Goal: Navigation & Orientation: Understand site structure

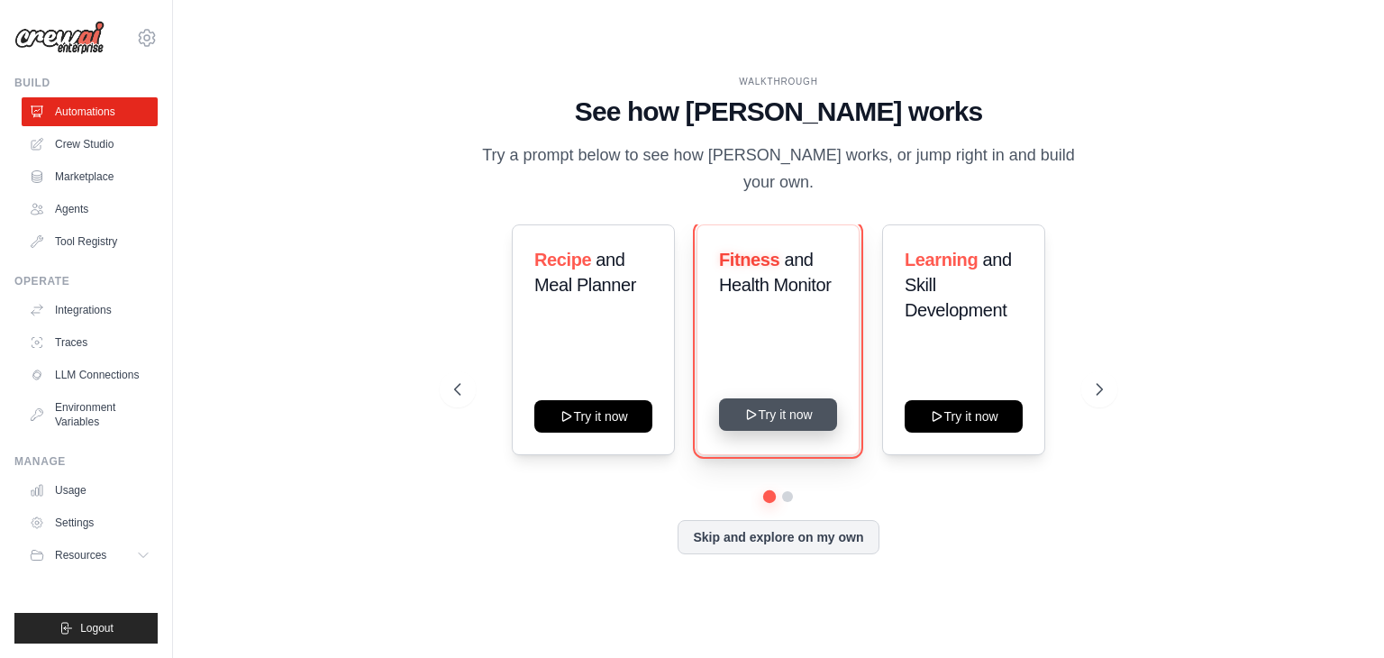
click at [802, 402] on button "Try it now" at bounding box center [778, 414] width 118 height 32
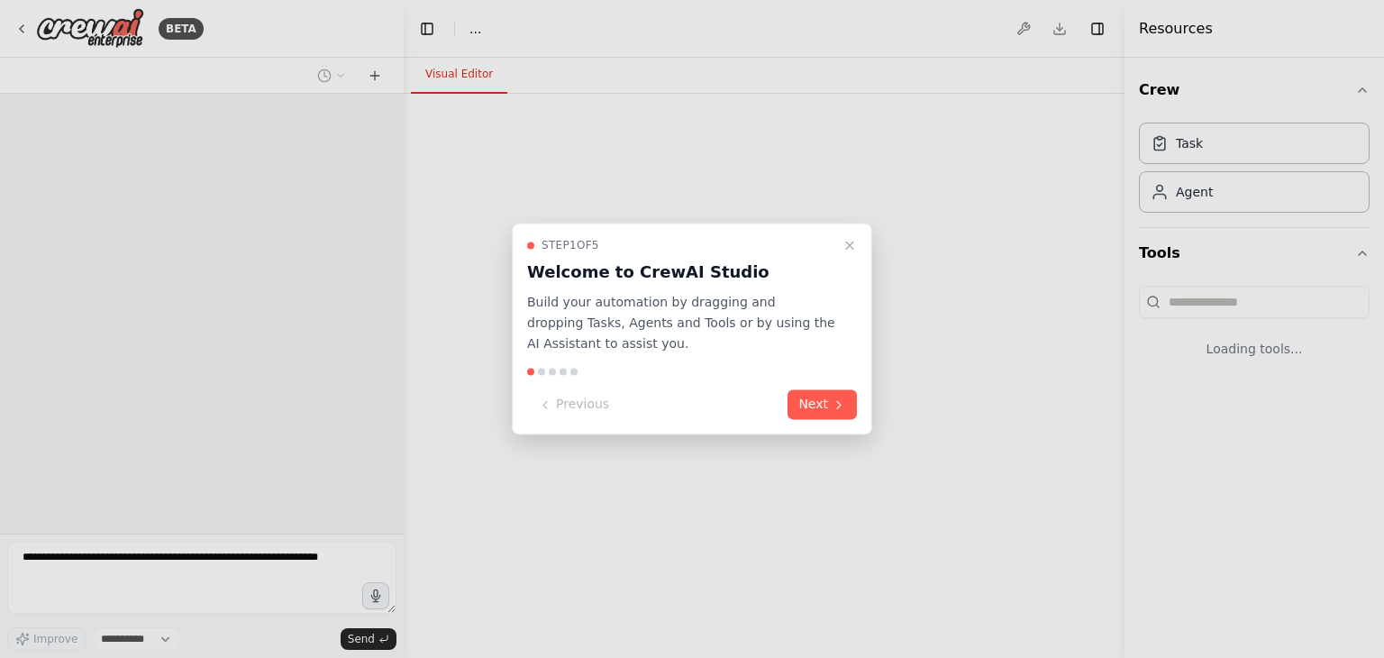
select select "****"
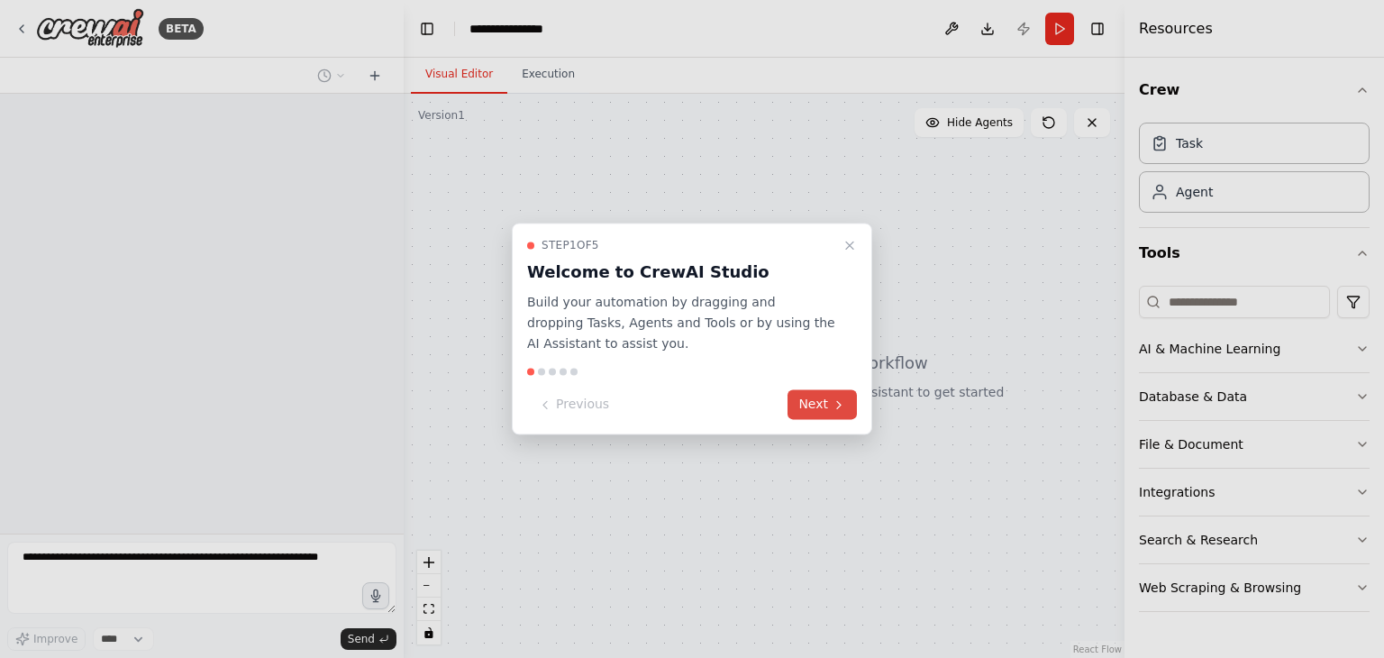
click at [822, 396] on button "Next" at bounding box center [822, 405] width 69 height 30
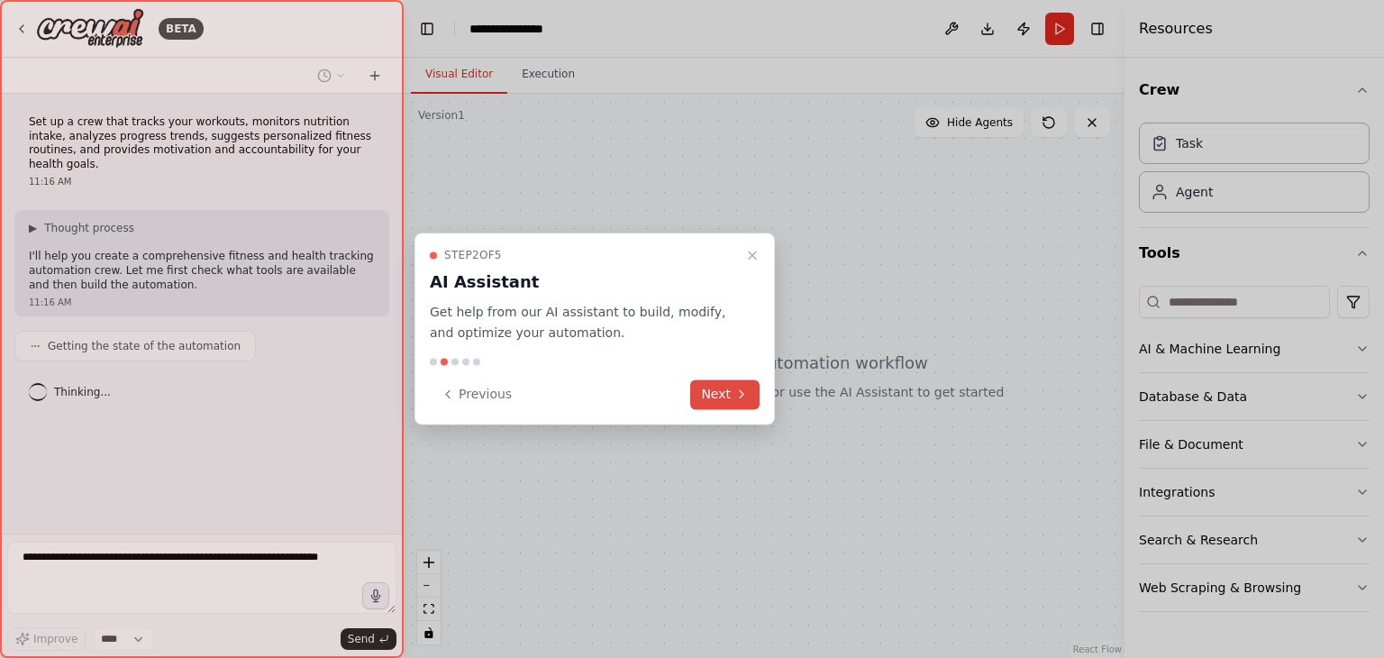
click at [728, 396] on button "Next" at bounding box center [724, 394] width 69 height 30
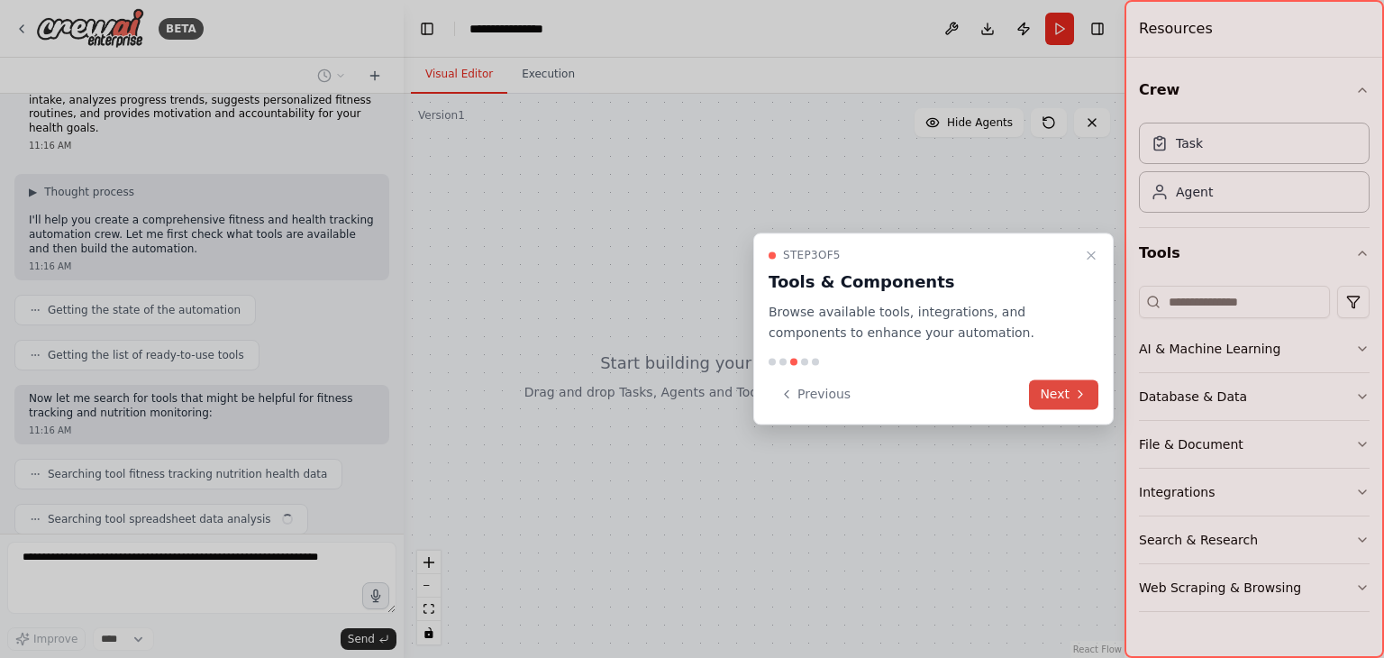
scroll to position [81, 0]
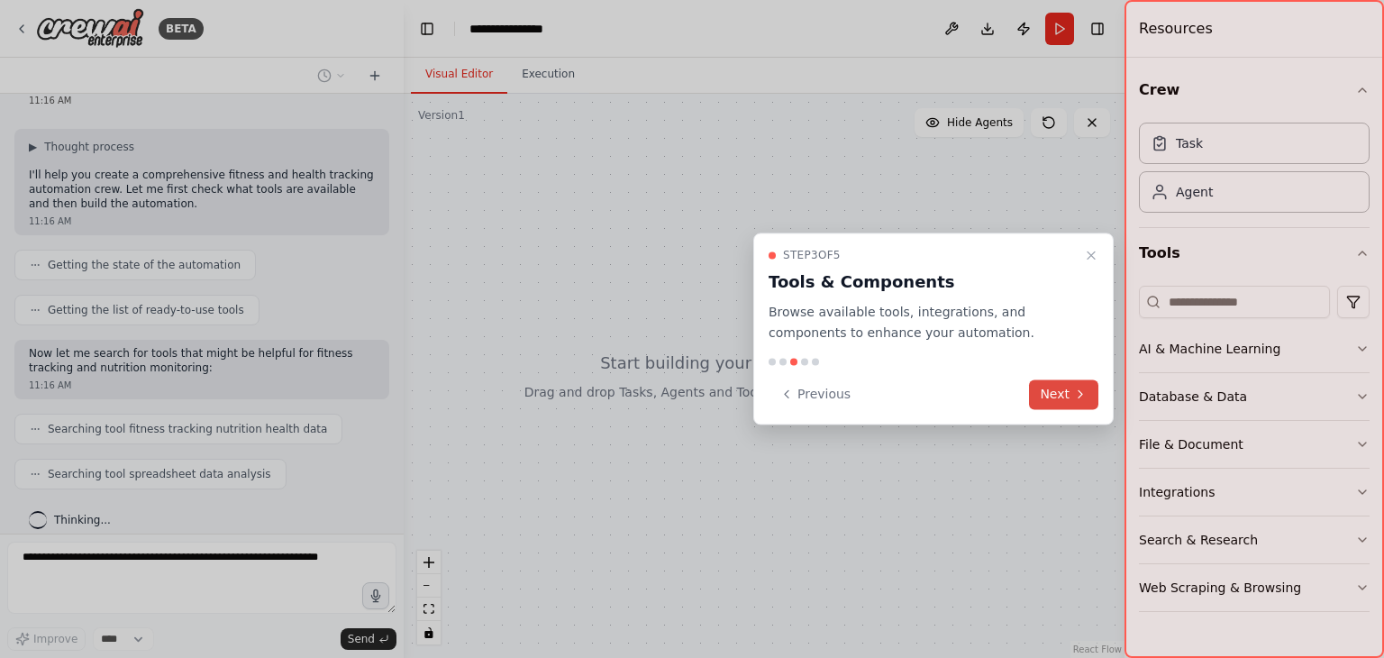
click at [1077, 396] on icon at bounding box center [1080, 394] width 14 height 14
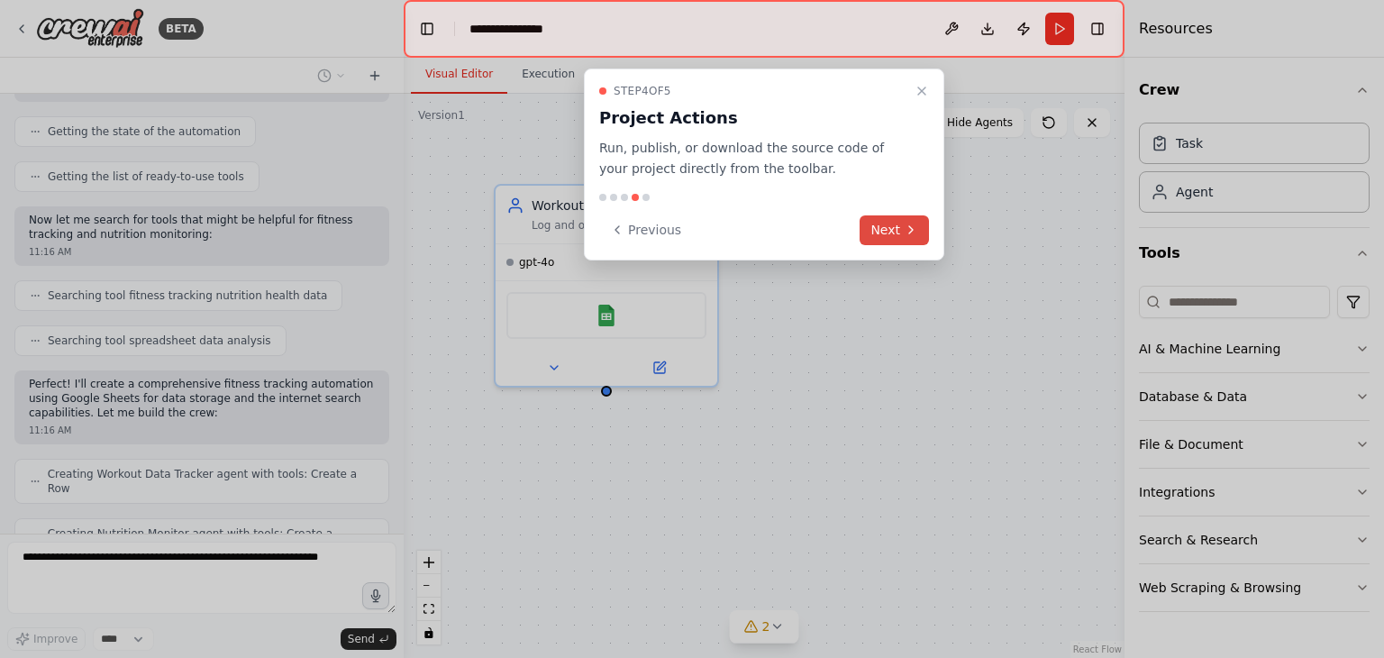
scroll to position [260, 0]
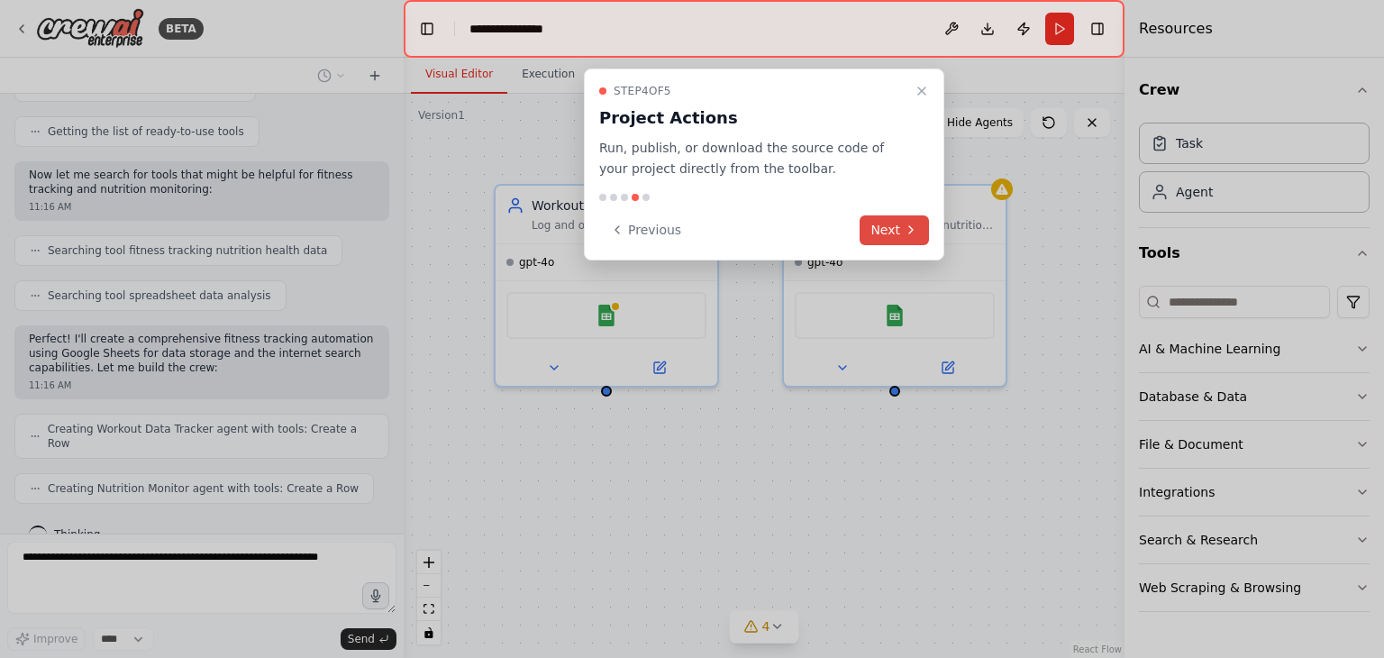
click at [918, 221] on button "Next" at bounding box center [894, 230] width 69 height 30
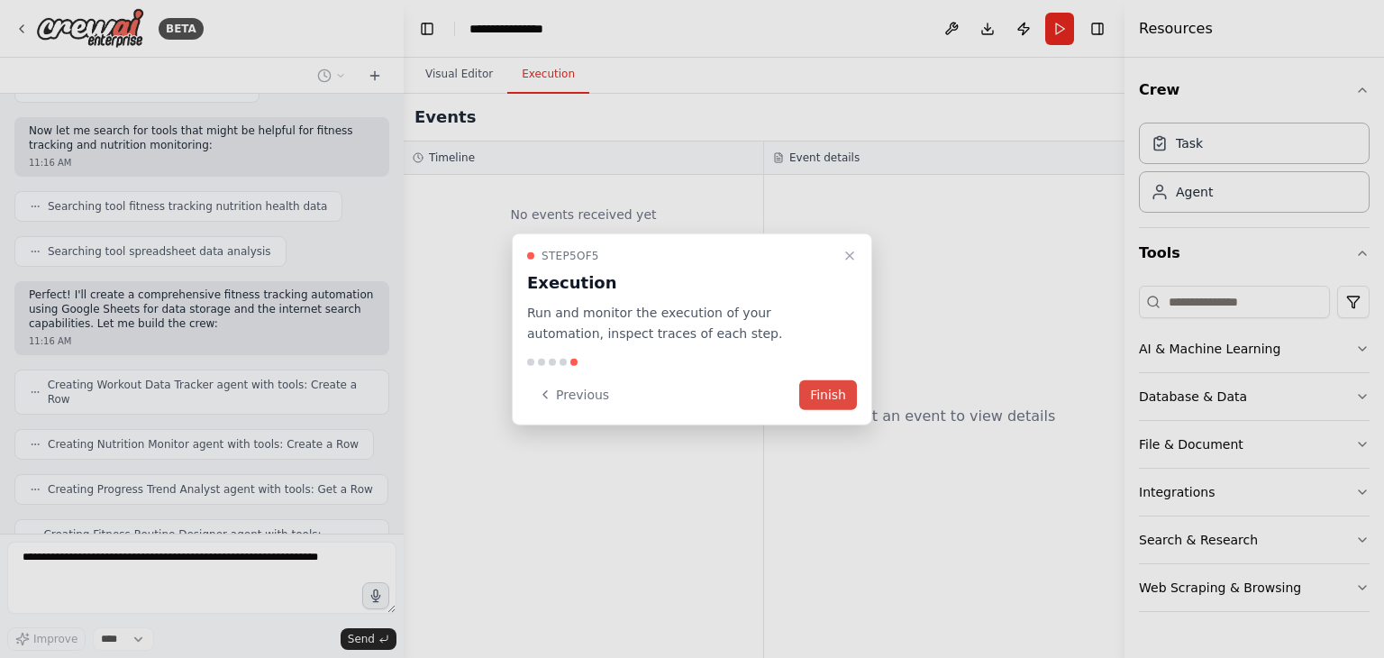
scroll to position [363, 0]
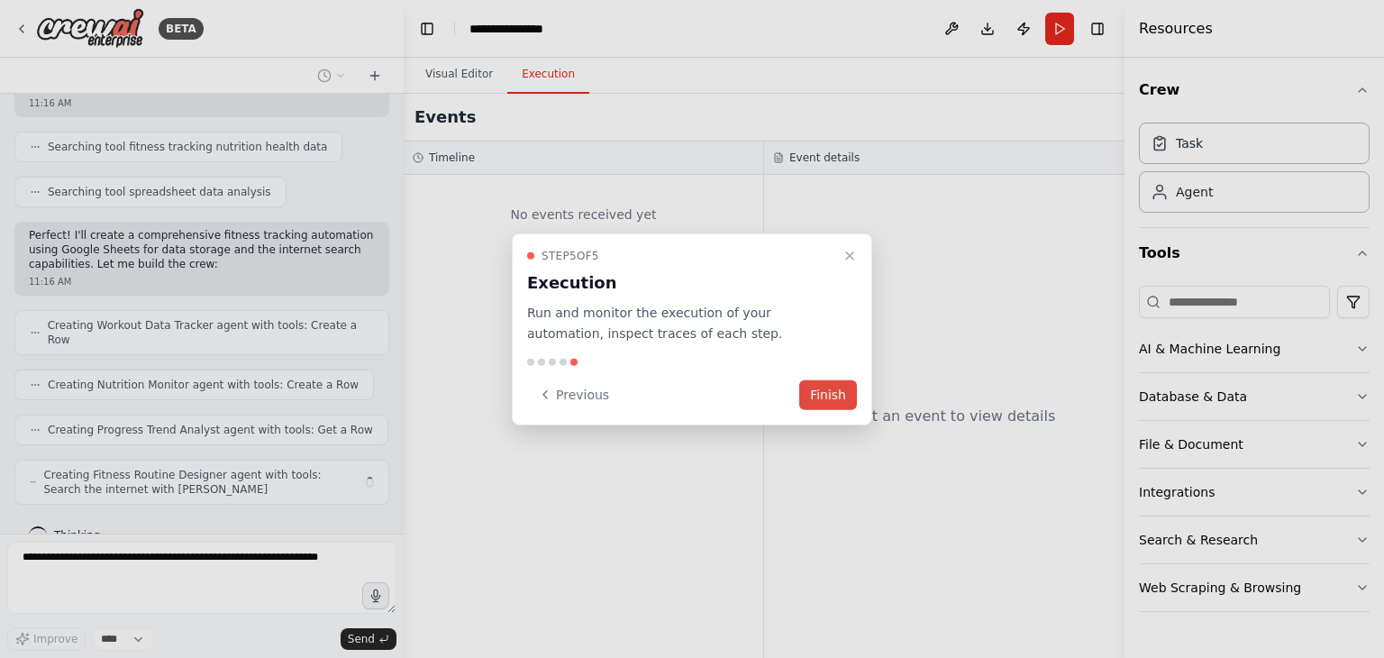
click at [827, 388] on button "Finish" at bounding box center [828, 394] width 58 height 30
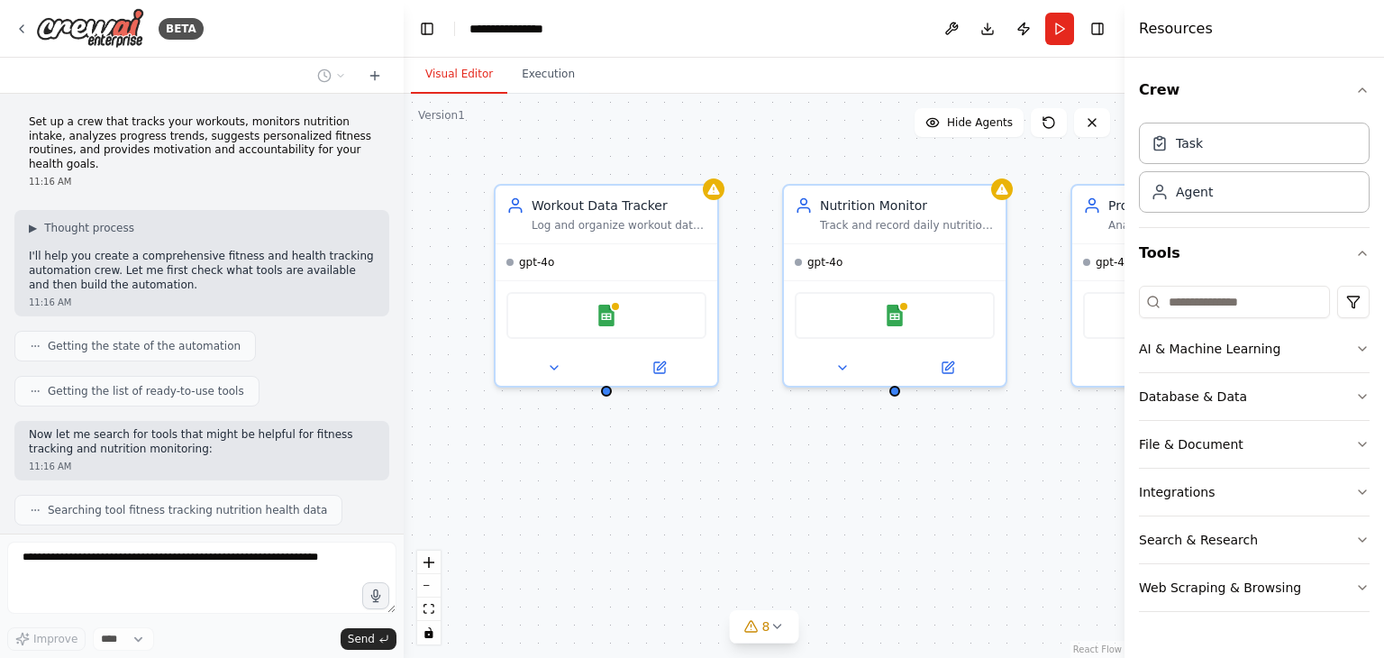
scroll to position [422, 0]
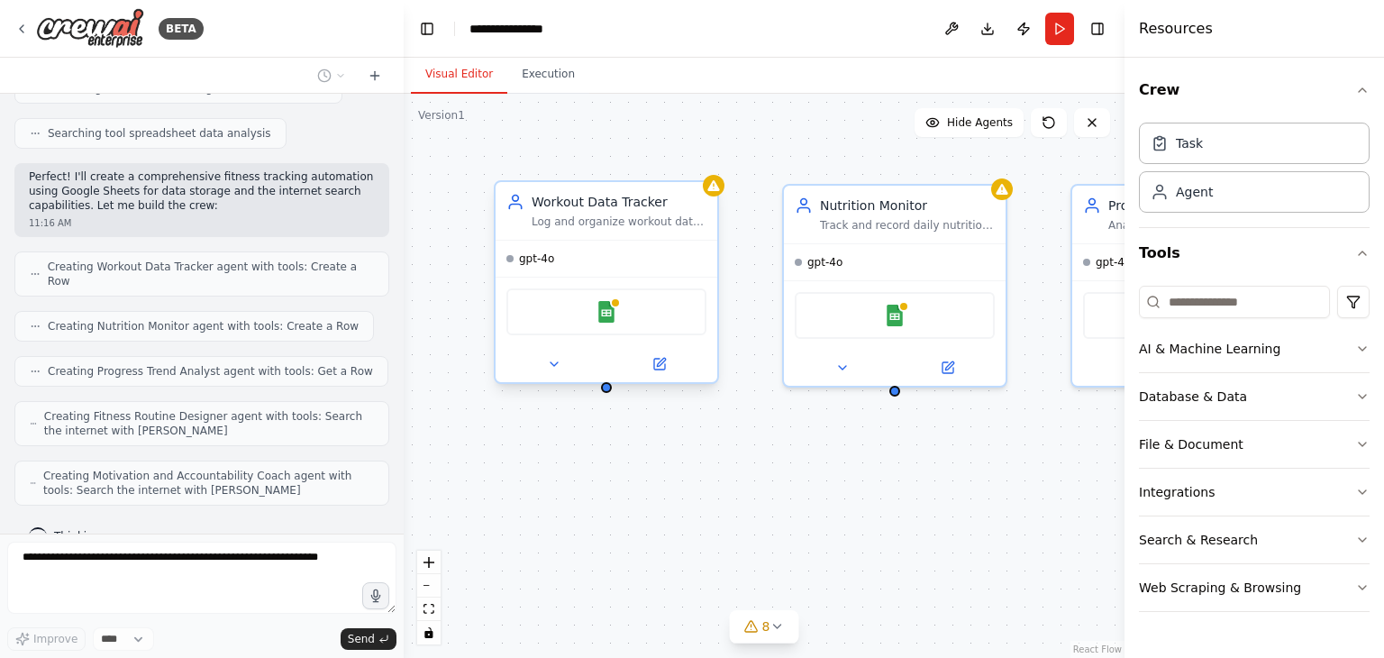
click at [598, 253] on div "gpt-4o" at bounding box center [607, 259] width 222 height 36
click at [1226, 144] on div "Task" at bounding box center [1254, 142] width 231 height 41
click at [1182, 225] on div "Task Agent" at bounding box center [1254, 171] width 231 height 112
click at [1189, 197] on div "Agent" at bounding box center [1194, 191] width 37 height 18
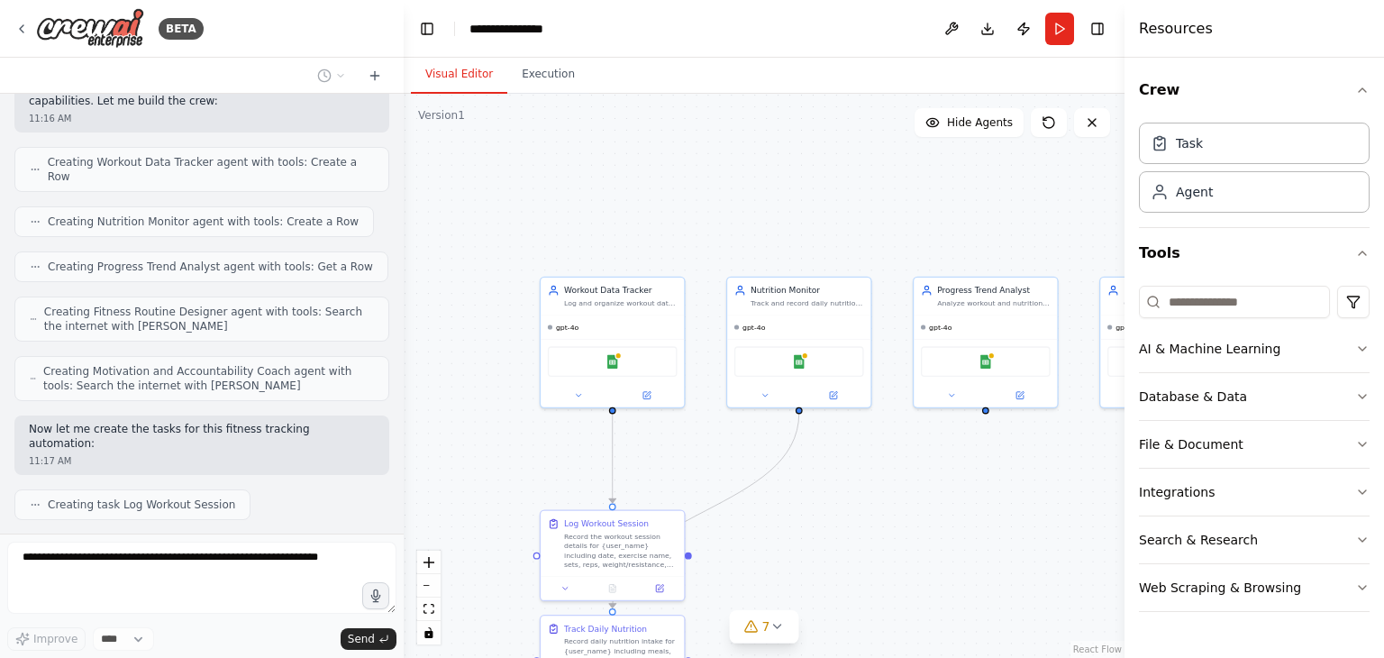
scroll to position [571, 0]
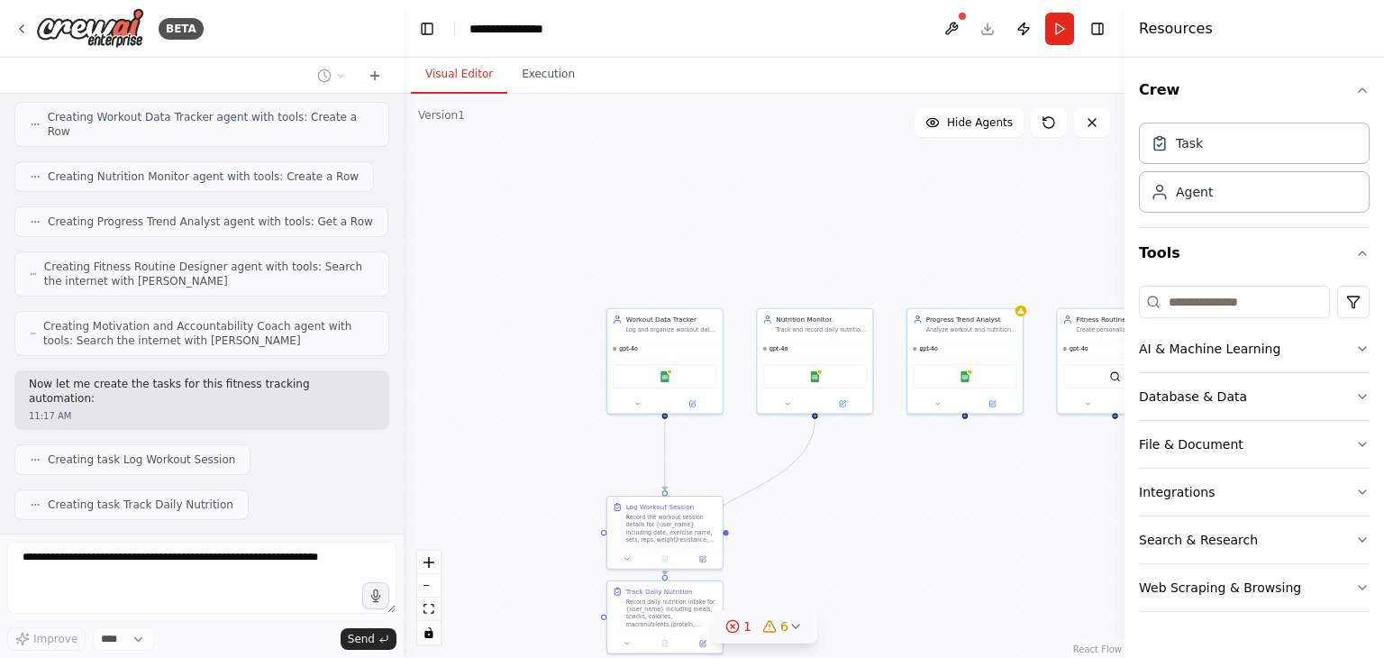
click at [737, 628] on icon at bounding box center [733, 626] width 14 height 14
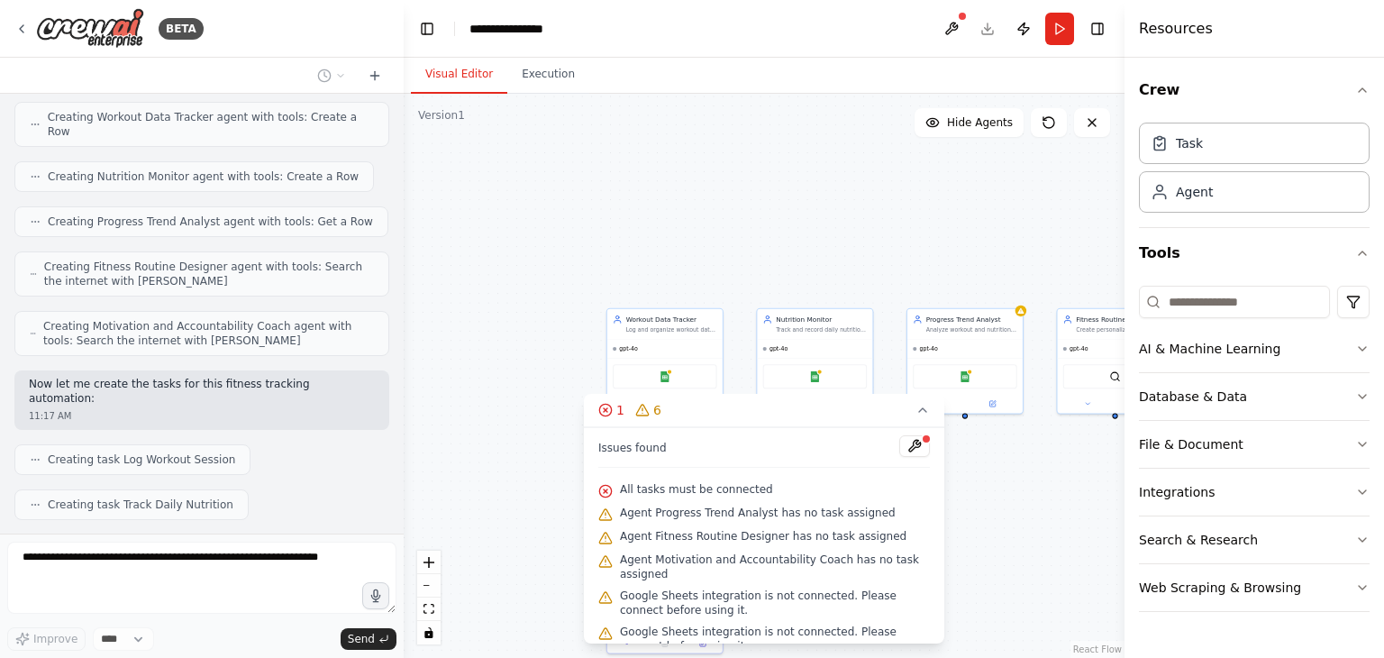
scroll to position [55, 0]
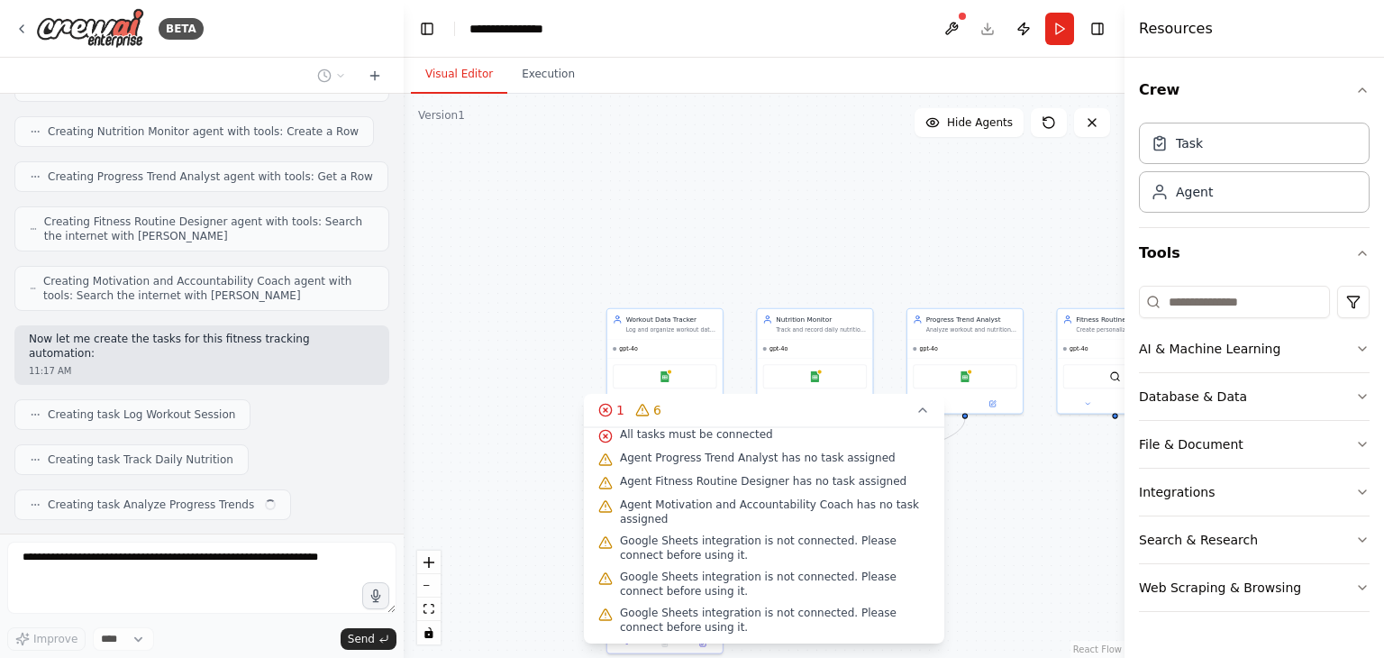
click at [992, 552] on div ".deletable-edge-delete-btn { width: 20px; height: 20px; border: 0px solid #ffff…" at bounding box center [764, 376] width 721 height 564
click at [1023, 542] on div ".deletable-edge-delete-btn { width: 20px; height: 20px; border: 0px solid #ffff…" at bounding box center [764, 376] width 721 height 564
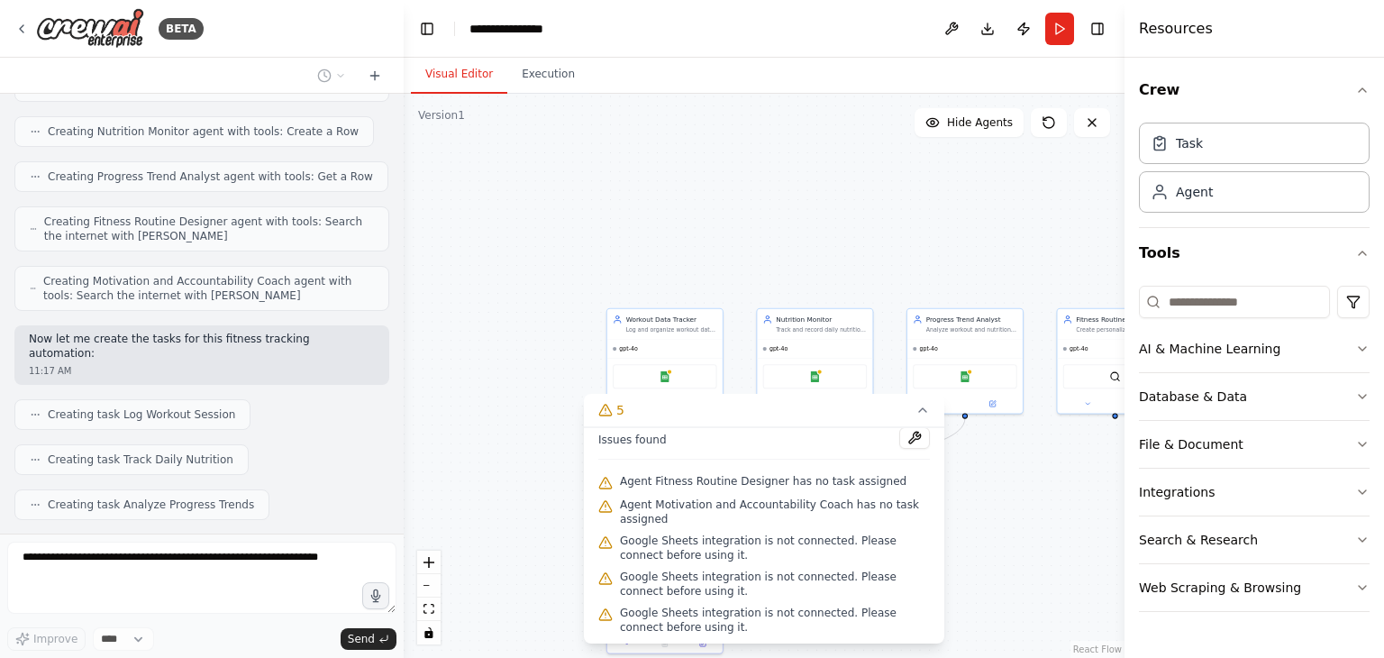
click at [946, 205] on div ".deletable-edge-delete-btn { width: 20px; height: 20px; border: 0px solid #ffff…" at bounding box center [764, 376] width 721 height 564
click at [1176, 340] on button "AI & Machine Learning" at bounding box center [1254, 348] width 231 height 47
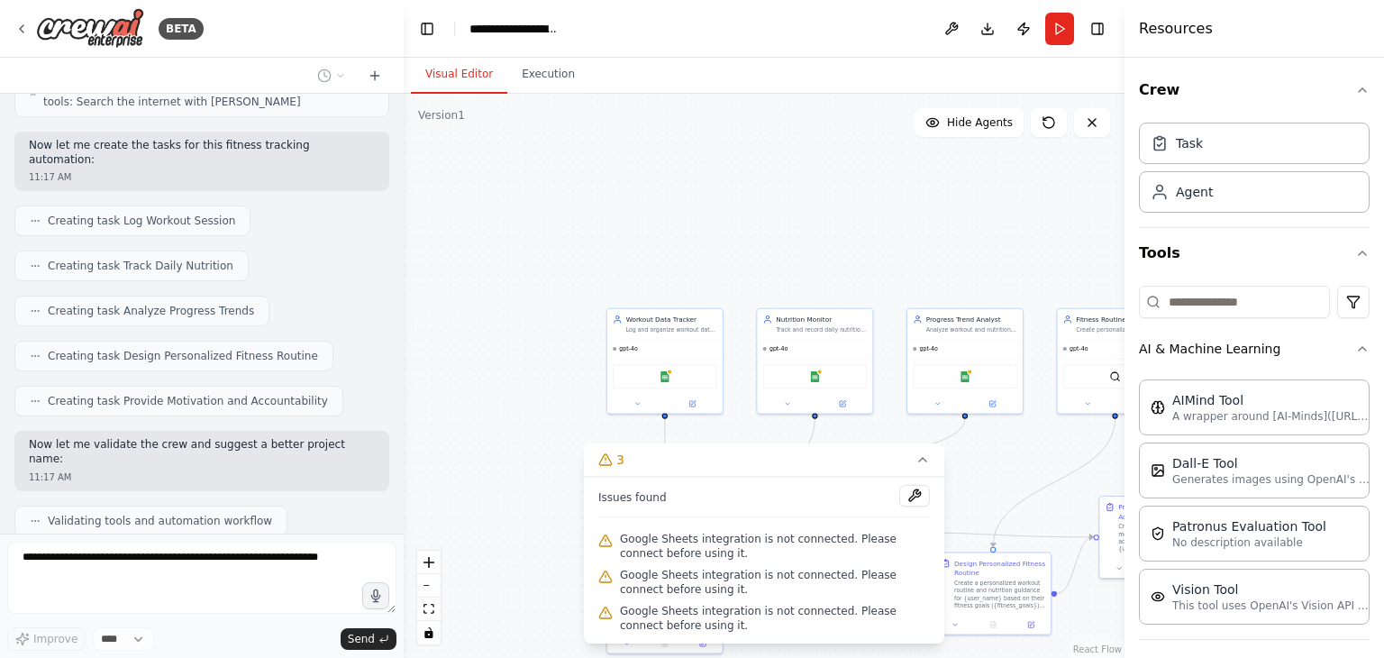
scroll to position [854, 0]
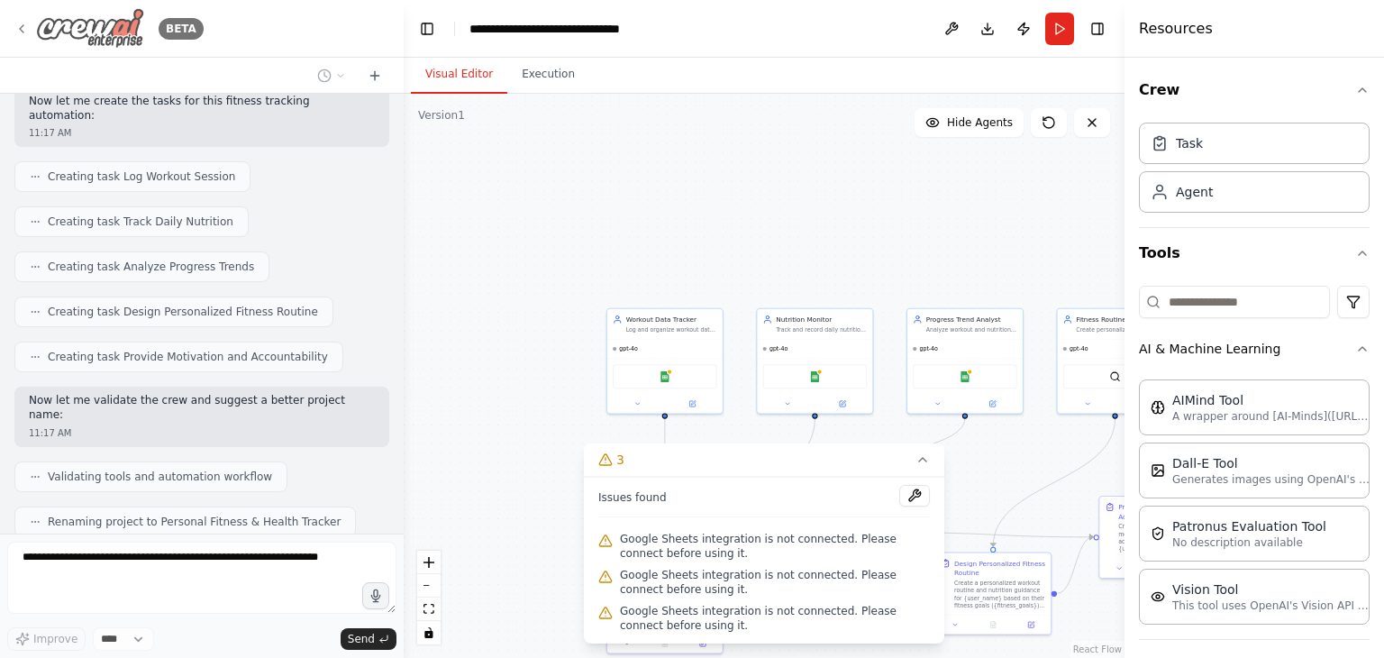
click at [78, 19] on img at bounding box center [90, 28] width 108 height 41
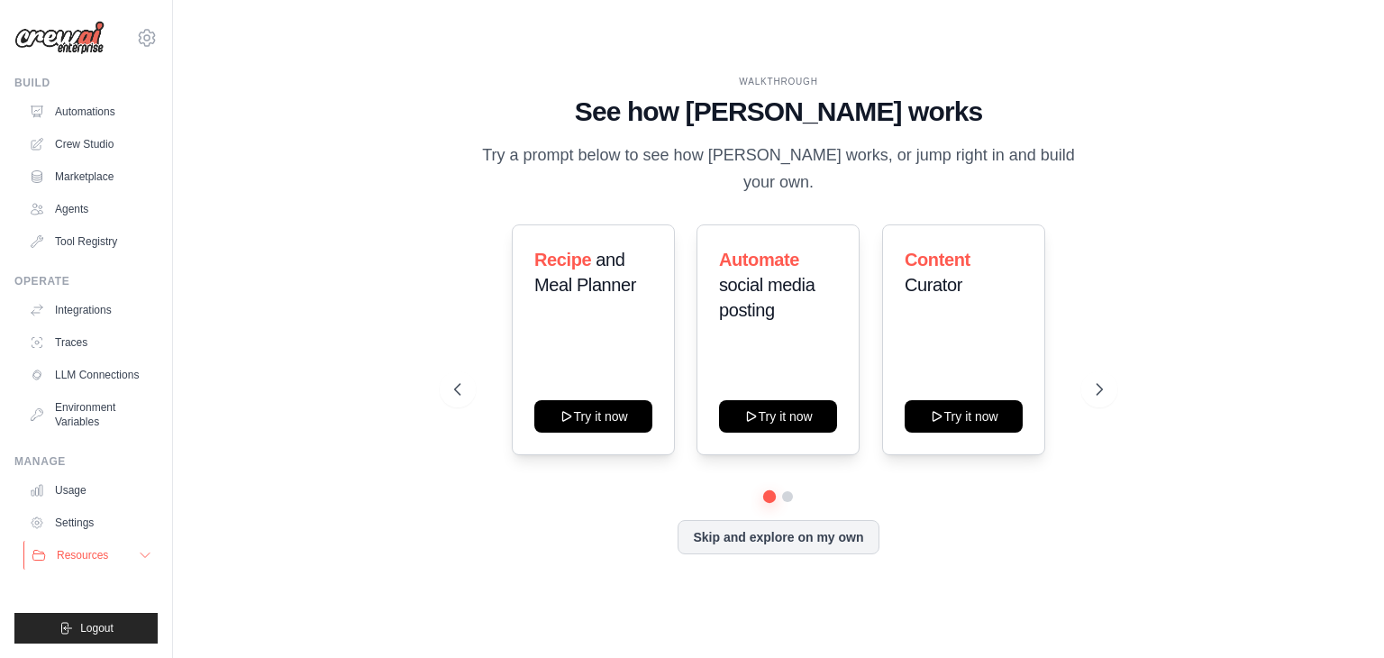
click at [142, 556] on icon at bounding box center [145, 555] width 14 height 14
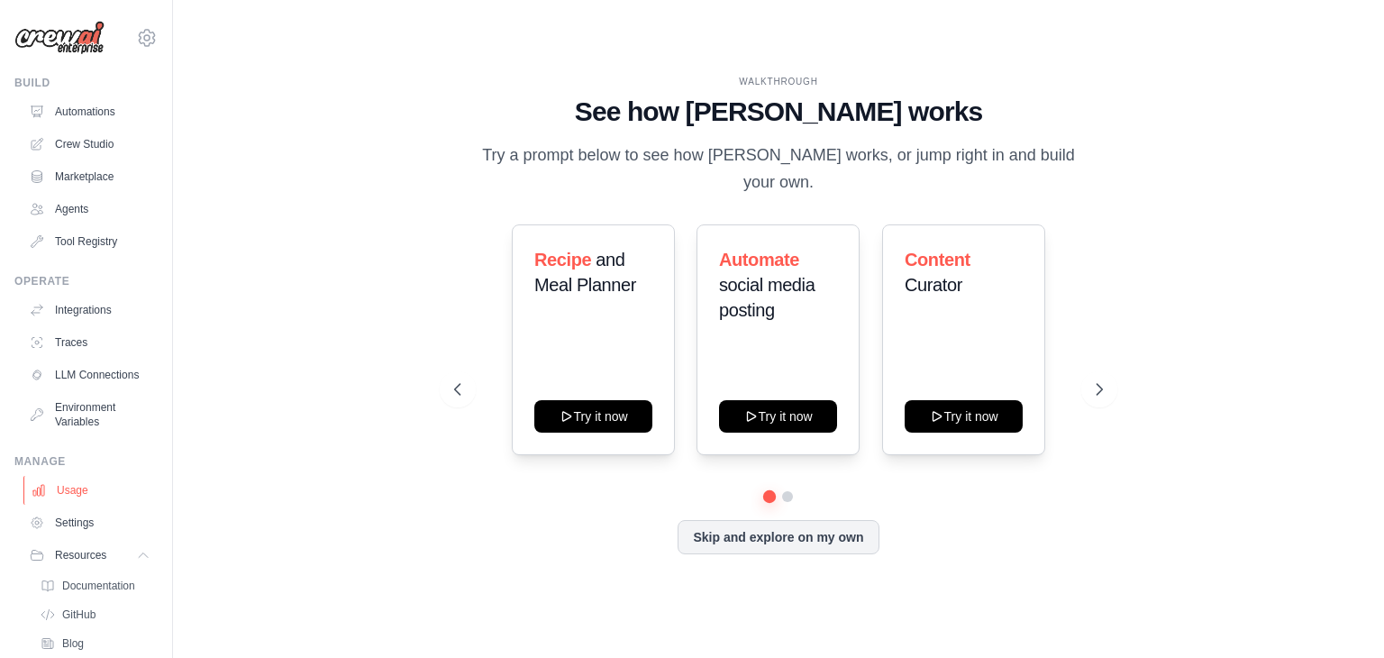
scroll to position [105, 0]
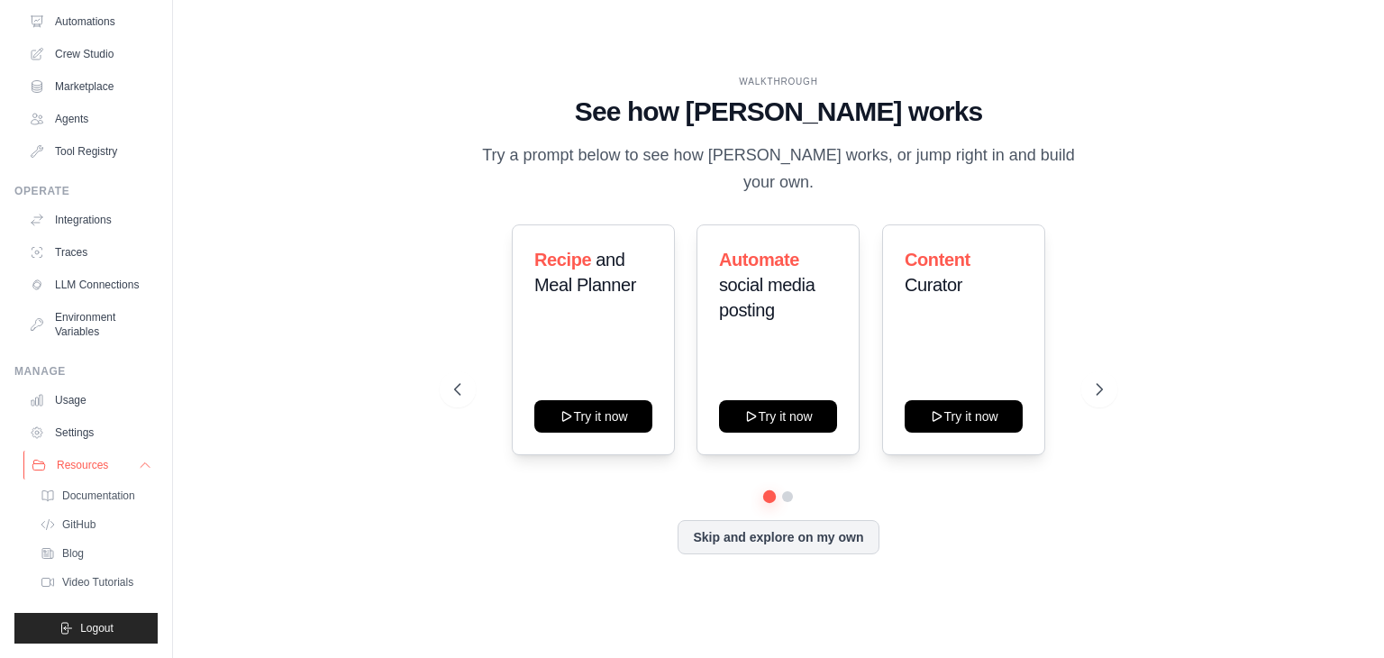
click at [138, 464] on icon at bounding box center [145, 465] width 14 height 14
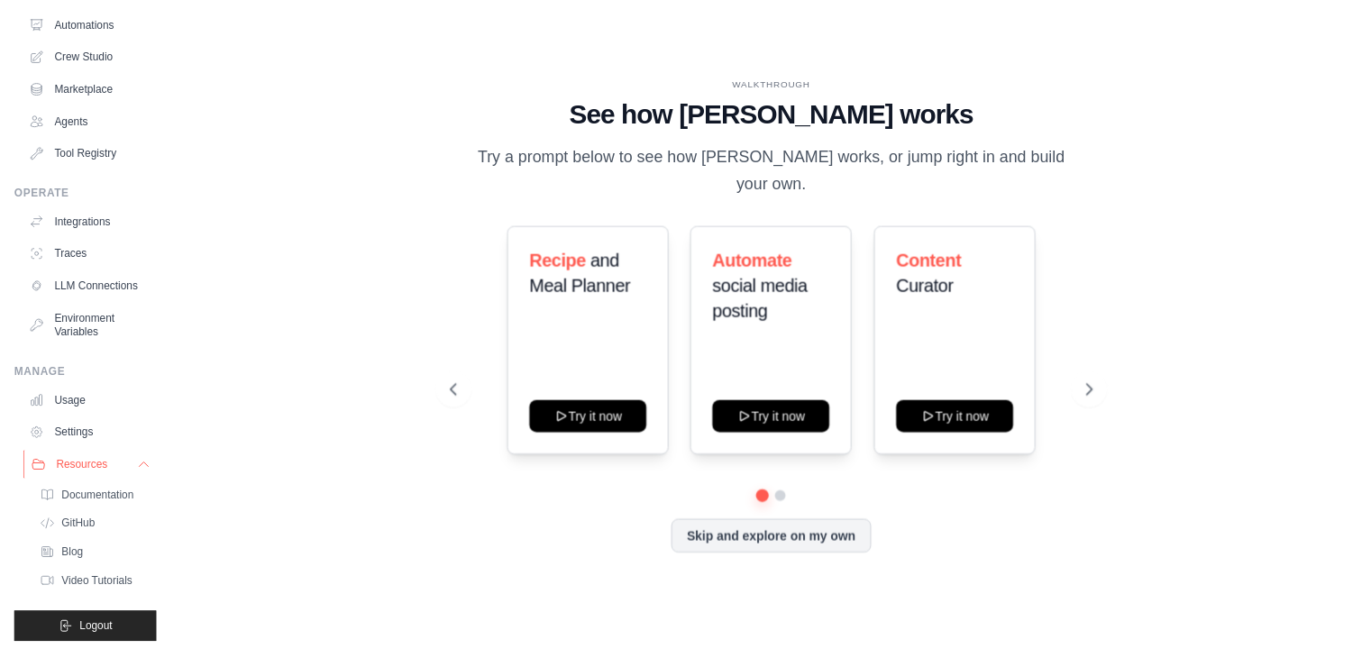
scroll to position [0, 0]
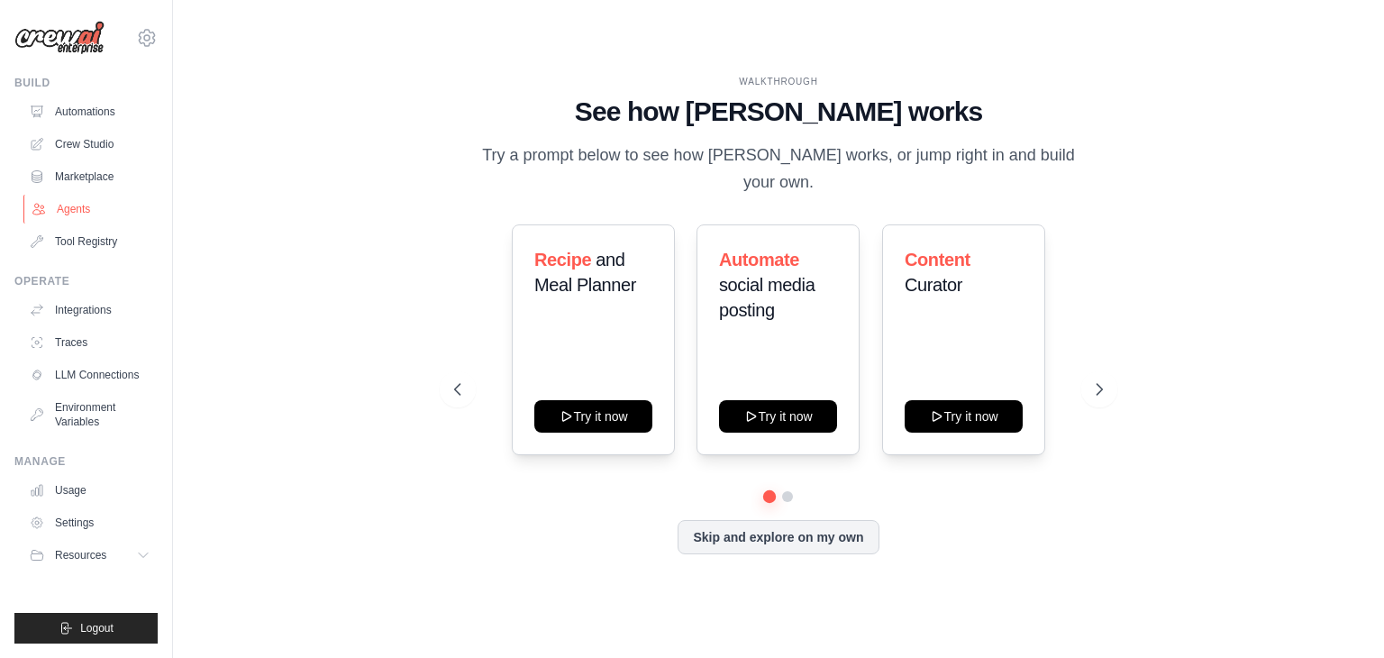
click at [85, 216] on link "Agents" at bounding box center [91, 209] width 136 height 29
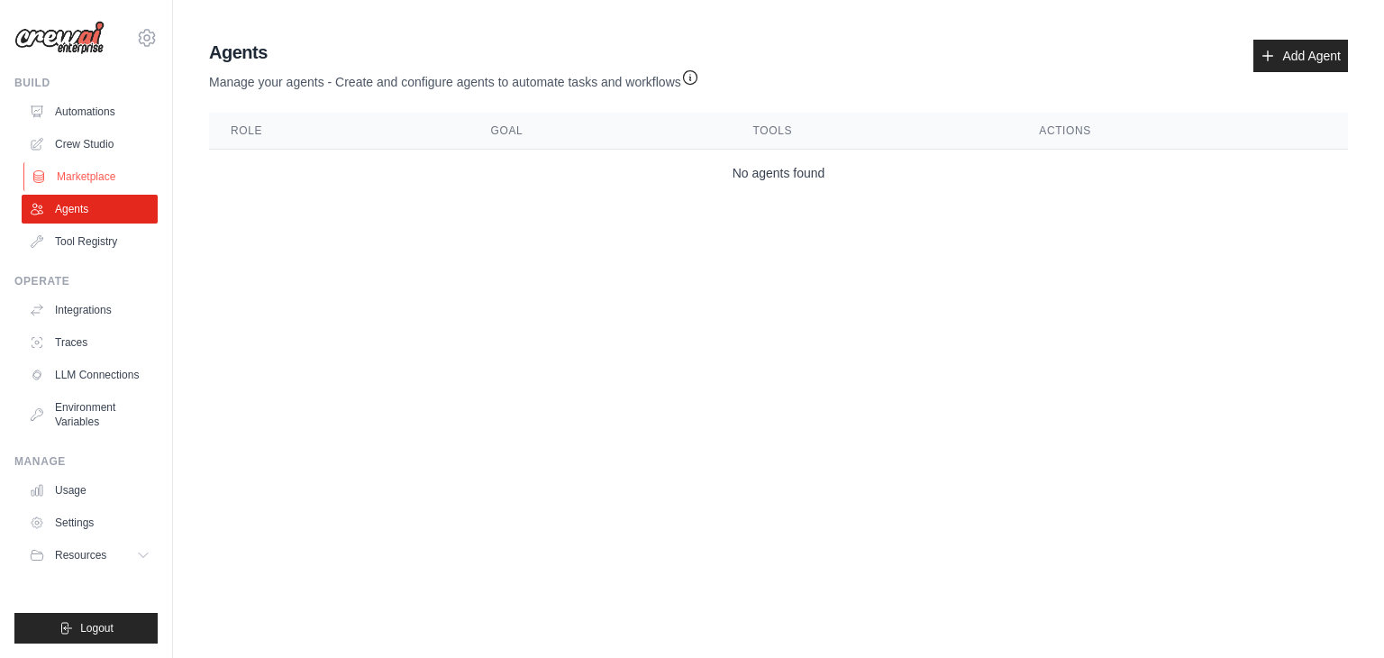
click at [96, 169] on link "Marketplace" at bounding box center [91, 176] width 136 height 29
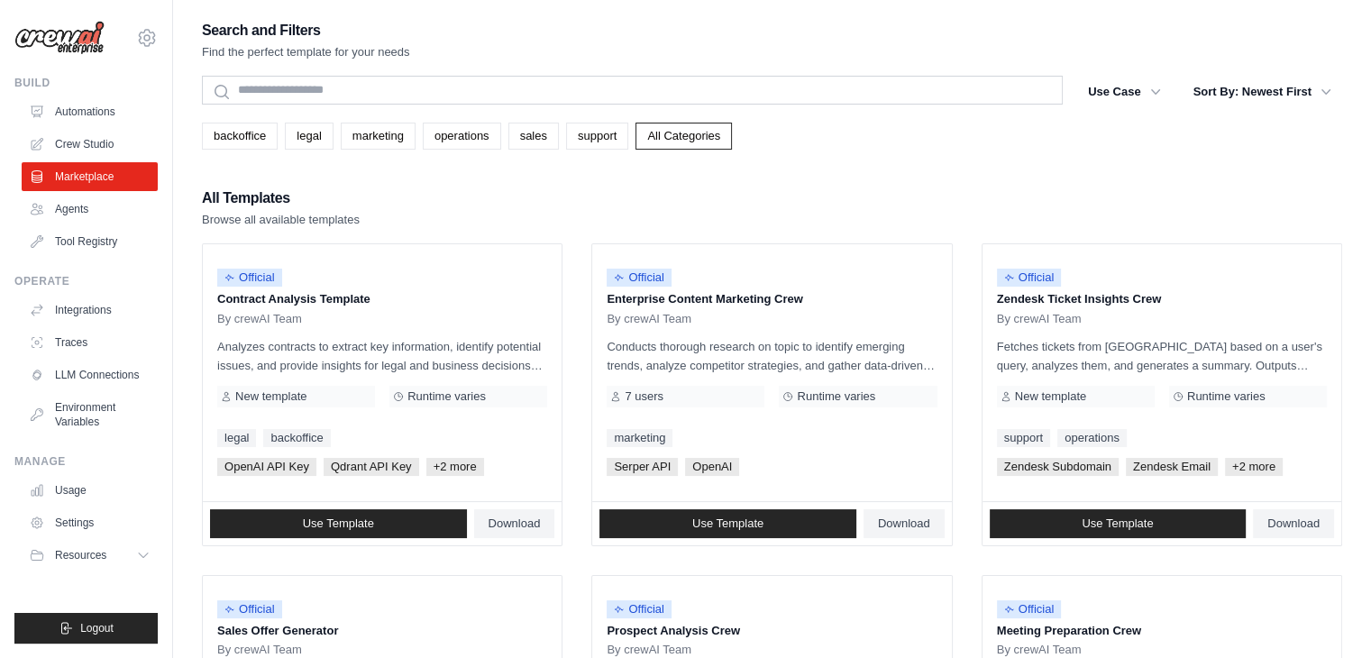
click at [87, 205] on link "Agents" at bounding box center [91, 209] width 136 height 29
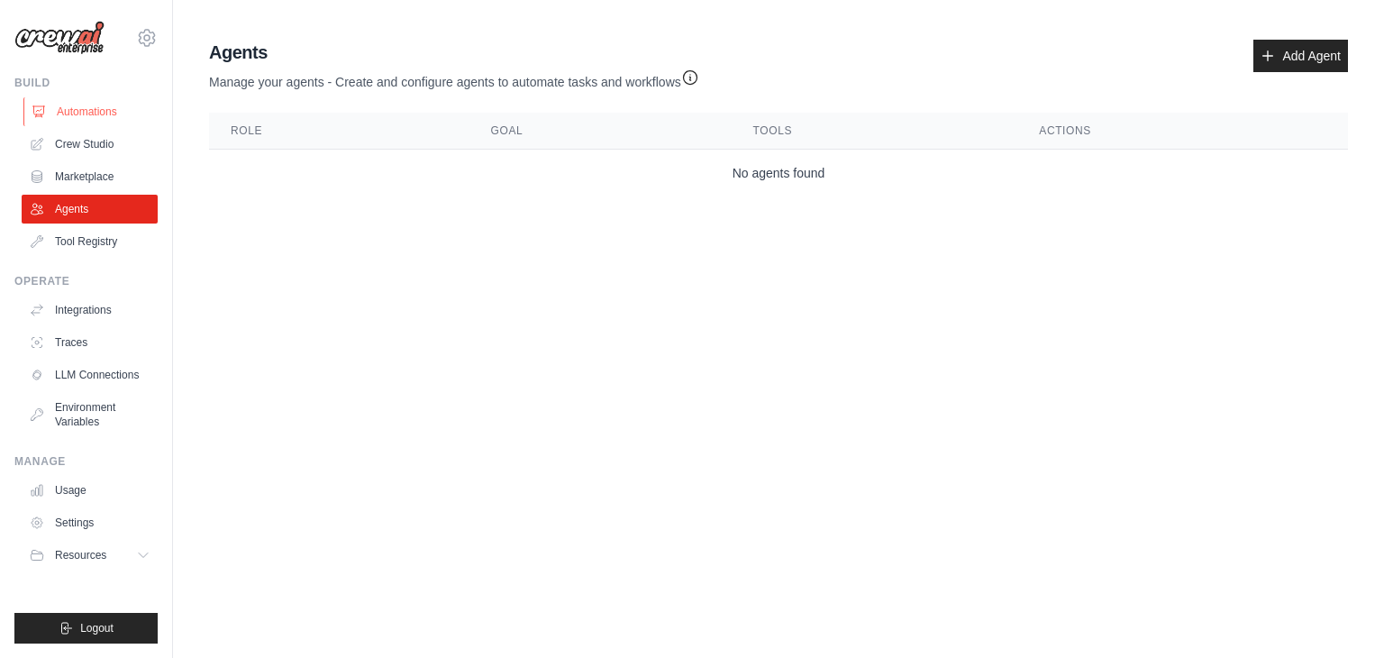
click at [108, 110] on link "Automations" at bounding box center [91, 111] width 136 height 29
